Goal: Task Accomplishment & Management: Use online tool/utility

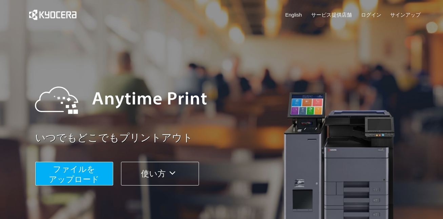
click at [71, 170] on span "ファイルを ​​アップロード" at bounding box center [74, 174] width 50 height 19
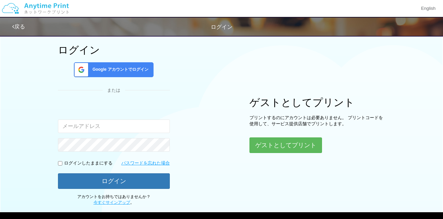
scroll to position [57, 0]
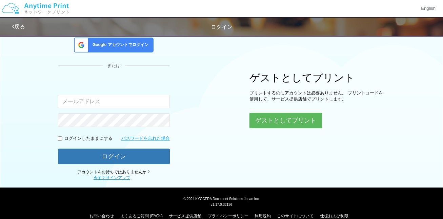
click at [113, 101] on input "email" at bounding box center [114, 102] width 112 height 14
click at [144, 49] on div "Google アカウントでログイン" at bounding box center [114, 45] width 80 height 15
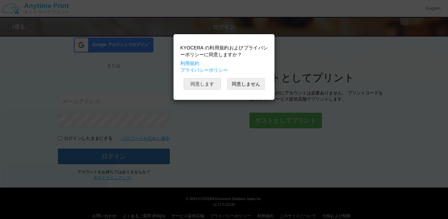
click at [204, 80] on button "同意します" at bounding box center [202, 84] width 37 height 12
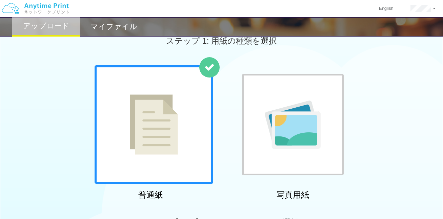
scroll to position [57, 0]
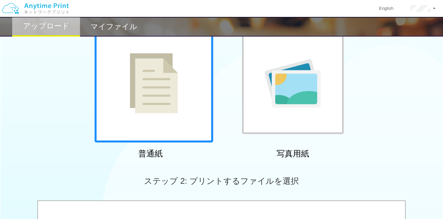
click at [201, 89] on div at bounding box center [154, 83] width 119 height 119
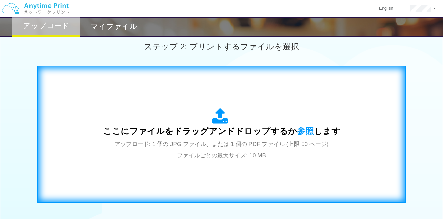
scroll to position [226, 0]
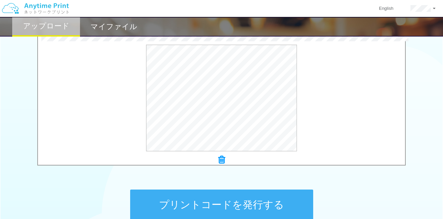
click at [87, 181] on div "ステップ 1: 用紙の種類を選択 普通紙 写真用紙 普通紙 写真用紙 previous next slide 1 of 2 comma.current.act…" at bounding box center [221, 23] width 443 height 435
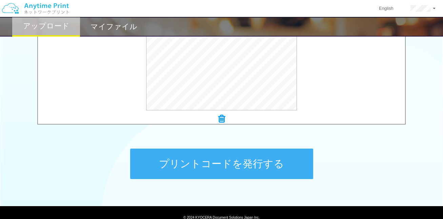
scroll to position [282, 0]
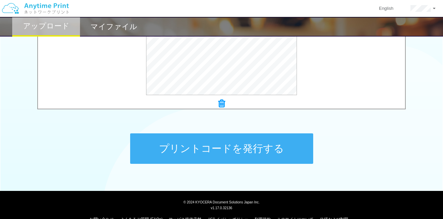
click at [191, 158] on button "プリントコードを発行する" at bounding box center [221, 148] width 183 height 30
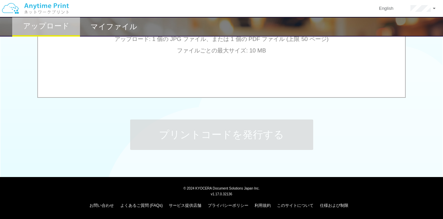
scroll to position [183, 0]
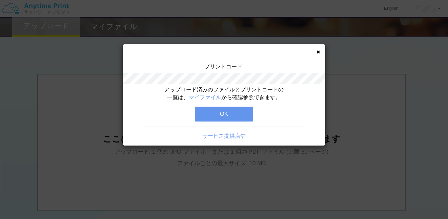
click at [183, 129] on div "サービス提供店舗" at bounding box center [224, 134] width 203 height 14
click at [317, 51] on icon at bounding box center [317, 52] width 3 height 4
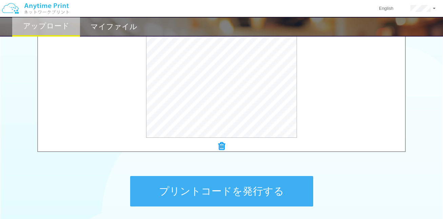
scroll to position [296, 0]
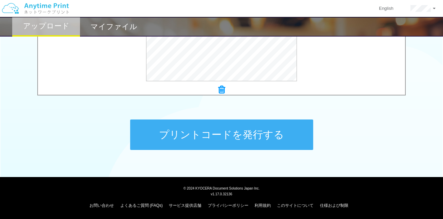
click at [211, 138] on button "プリントコードを発行する" at bounding box center [221, 135] width 183 height 30
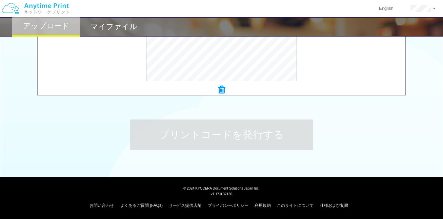
scroll to position [0, 0]
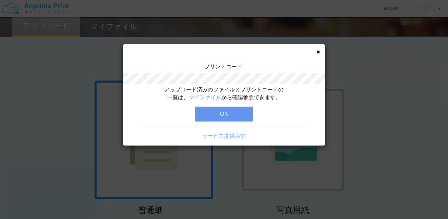
click at [224, 118] on button "OK" at bounding box center [224, 114] width 58 height 15
